Goal: Task Accomplishment & Management: Manage account settings

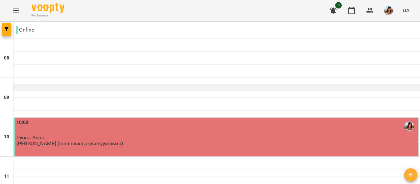
scroll to position [83, 0]
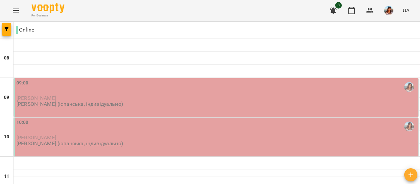
scroll to position [39, 0]
click at [114, 79] on div "09:00" at bounding box center [216, 86] width 400 height 15
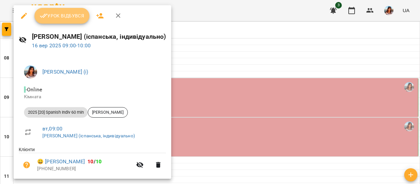
click at [60, 22] on button "Урок відбувся" at bounding box center [61, 16] width 55 height 16
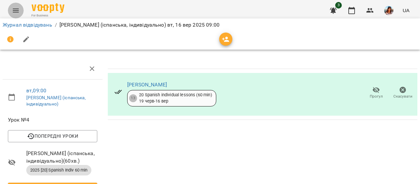
click at [18, 8] on icon "Menu" at bounding box center [16, 11] width 8 height 8
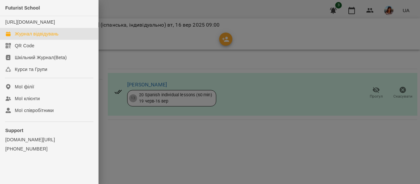
click at [32, 36] on link "Журнал відвідувань" at bounding box center [49, 34] width 98 height 12
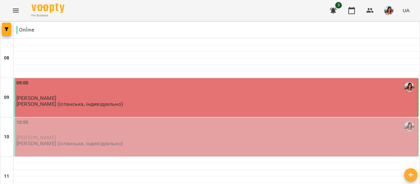
scroll to position [48, 0]
click at [110, 141] on p "[PERSON_NAME] (іспанська, індивідуально)" at bounding box center [69, 144] width 106 height 6
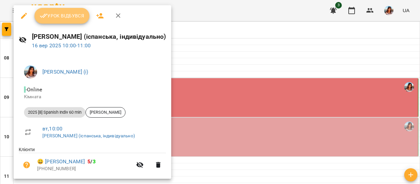
click at [70, 20] on button "Урок відбувся" at bounding box center [61, 16] width 55 height 16
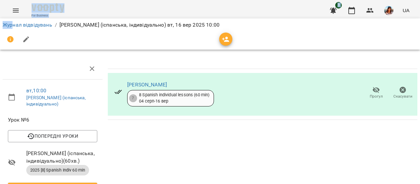
drag, startPoint x: 14, startPoint y: 17, endPoint x: 17, endPoint y: 8, distance: 9.7
click at [17, 8] on div "For Business 3 UA Журнал відвідувань / [PERSON_NAME] (іспанська, індивідуально)…" at bounding box center [210, 151] width 420 height 302
click at [17, 8] on icon "Menu" at bounding box center [16, 11] width 8 height 8
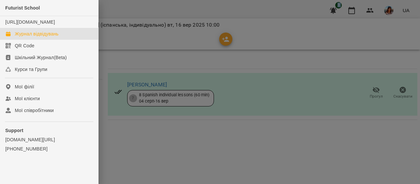
click at [40, 37] on div "Журнал відвідувань" at bounding box center [37, 34] width 44 height 7
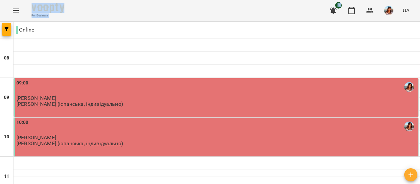
scroll to position [48, 0]
click at [104, 118] on div "10:00 [PERSON_NAME] Кін [PERSON_NAME] (іспанська, індивідуально)" at bounding box center [216, 137] width 404 height 39
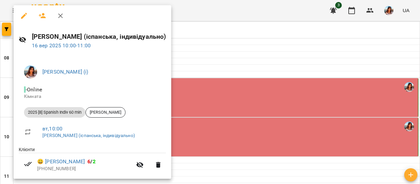
click at [247, 128] on div at bounding box center [210, 92] width 420 height 184
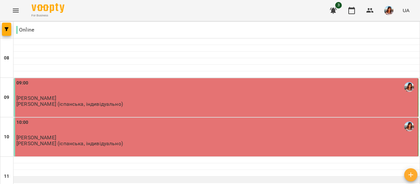
click at [178, 176] on div at bounding box center [216, 179] width 406 height 7
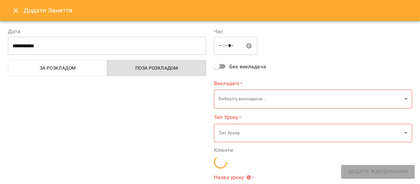
type input "**********"
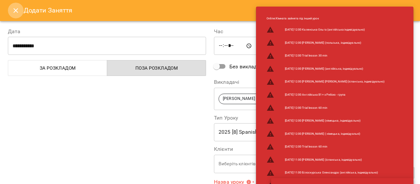
click at [20, 16] on button "Close" at bounding box center [16, 11] width 16 height 16
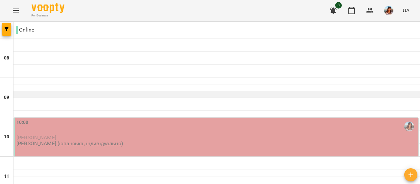
scroll to position [99, 0]
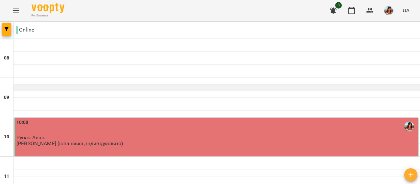
scroll to position [76, 0]
